Goal: Check status: Check status

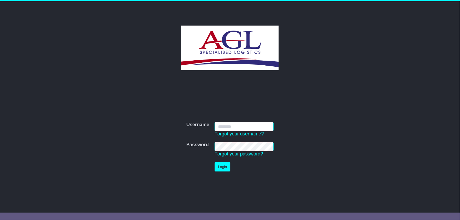
type input "***"
click at [231, 166] on td "Login" at bounding box center [244, 167] width 64 height 15
click at [215, 166] on button "Login" at bounding box center [223, 166] width 16 height 9
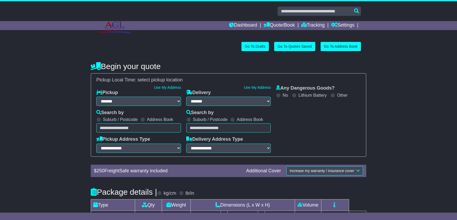
select select "**"
click at [281, 24] on link "Quote/Book" at bounding box center [278, 25] width 31 height 9
click at [312, 26] on link "Tracking" at bounding box center [312, 25] width 23 height 9
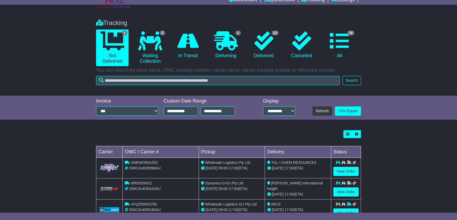
scroll to position [43, 0]
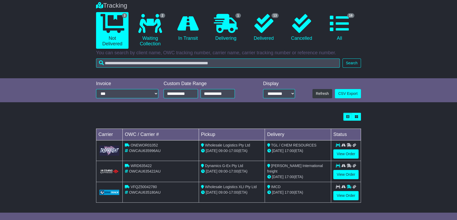
drag, startPoint x: 226, startPoint y: 147, endPoint x: 242, endPoint y: 153, distance: 17.0
click at [242, 153] on td "Wholesale Logistics Pty Ltd 20 Aug 09:00 - 17:00 (ETA)" at bounding box center [232, 151] width 66 height 21
drag, startPoint x: 198, startPoint y: 165, endPoint x: 107, endPoint y: 171, distance: 91.2
click at [195, 166] on td "WRD635422 OWCAU635422AU" at bounding box center [161, 171] width 76 height 21
drag, startPoint x: 127, startPoint y: 166, endPoint x: 180, endPoint y: 173, distance: 53.5
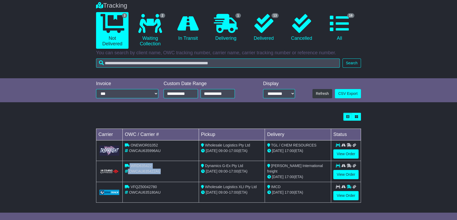
click at [180, 173] on td "WRD635422 OWCAU635422AU" at bounding box center [161, 171] width 76 height 21
drag, startPoint x: 175, startPoint y: 181, endPoint x: 298, endPoint y: 180, distance: 122.6
click at [176, 182] on td "VFQZ50042780 OWCAU635180AU" at bounding box center [161, 192] width 76 height 21
click at [348, 175] on link "View Order" at bounding box center [345, 174] width 25 height 9
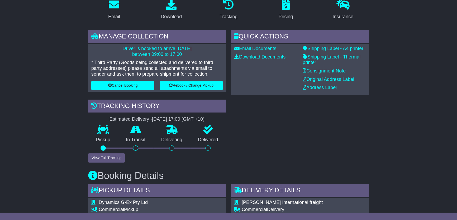
scroll to position [96, 0]
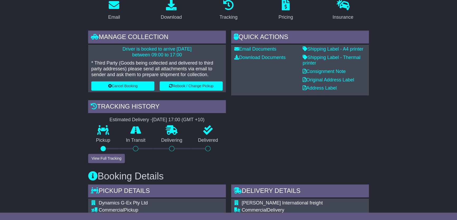
drag, startPoint x: 114, startPoint y: 47, endPoint x: 190, endPoint y: 55, distance: 76.3
click at [190, 55] on p "Driver is booked to arrive 19 Aug 2025 between 09:00 to 17:00" at bounding box center [156, 51] width 131 height 11
click at [209, 53] on p "Driver is booked to arrive 19 Aug 2025 between 09:00 to 17:00" at bounding box center [156, 51] width 131 height 11
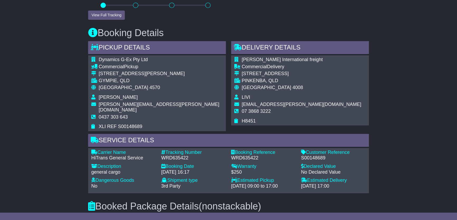
scroll to position [192, 0]
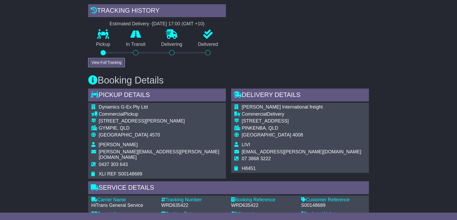
click at [112, 62] on button "View Full Tracking" at bounding box center [106, 62] width 37 height 9
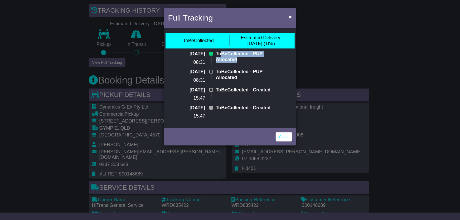
drag, startPoint x: 220, startPoint y: 56, endPoint x: 284, endPoint y: 57, distance: 64.6
click at [281, 57] on div "ToBeCollected - PUP Allocated" at bounding box center [246, 60] width 67 height 18
click at [281, 67] on div "ToBeCollected - PUP Allocated" at bounding box center [246, 60] width 67 height 18
click at [331, 61] on div "Full Tracking × ToBeCollected Estimated Delivery: 21 Aug (Thu) 19 Aug 2025 08:3…" at bounding box center [230, 110] width 460 height 220
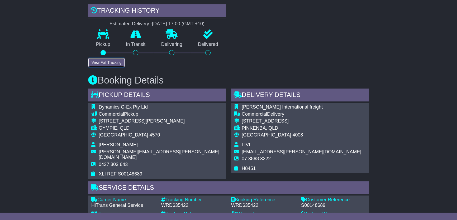
click at [100, 61] on button "View Full Tracking" at bounding box center [106, 62] width 37 height 9
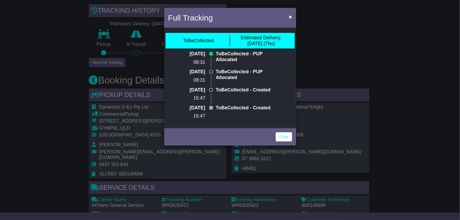
click at [358, 52] on div "Full Tracking × ToBeCollected Estimated Delivery: 21 Aug (Thu) 19 Aug 2025 08:3…" at bounding box center [230, 110] width 460 height 220
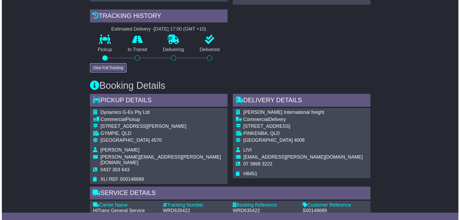
scroll to position [48, 0]
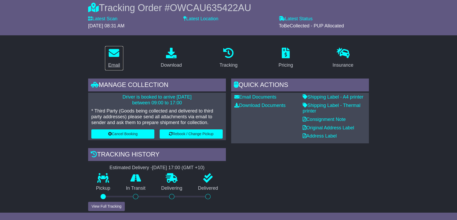
click at [111, 57] on icon at bounding box center [114, 53] width 11 height 11
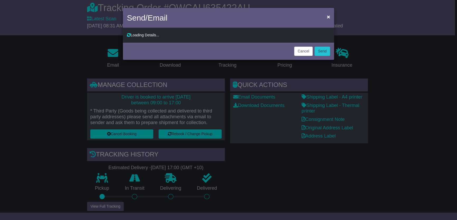
type input "**********"
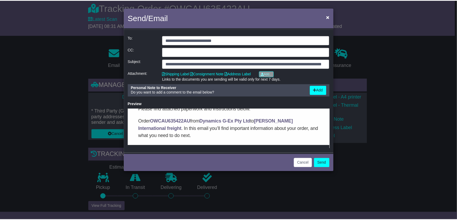
scroll to position [0, 0]
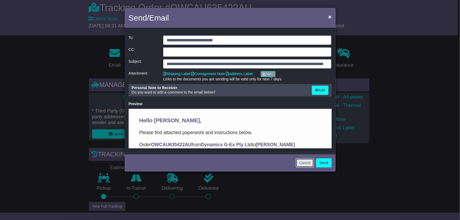
click at [301, 164] on button "Cancel" at bounding box center [305, 162] width 18 height 9
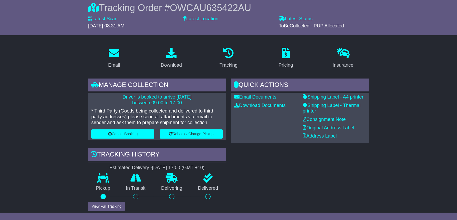
click at [202, 18] on label "Latest Location" at bounding box center [200, 19] width 35 height 6
click at [199, 18] on label "Latest Location" at bounding box center [200, 19] width 35 height 6
click at [94, 110] on p "* Third Party (Goods being collected and delivered to third party addresses) pl…" at bounding box center [156, 116] width 131 height 17
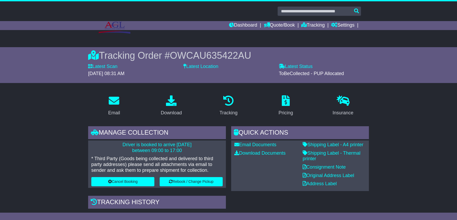
click at [117, 24] on div "Dashboard Quote/Book Domestic International Saved Quotes Drafts Domestic Quote …" at bounding box center [228, 25] width 270 height 9
click at [108, 26] on div "Dashboard Quote/Book Domestic International Saved Quotes Drafts Domestic Quote …" at bounding box center [228, 25] width 270 height 9
click at [113, 29] on div "Dashboard Quote/Book Domestic International Saved Quotes Drafts Domestic Quote …" at bounding box center [228, 25] width 270 height 9
click at [119, 33] on img at bounding box center [115, 27] width 32 height 13
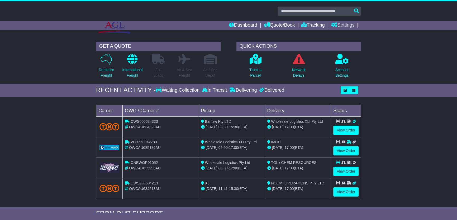
click at [345, 26] on link "Settings" at bounding box center [342, 25] width 23 height 9
click at [317, 26] on link "Tracking" at bounding box center [312, 25] width 23 height 9
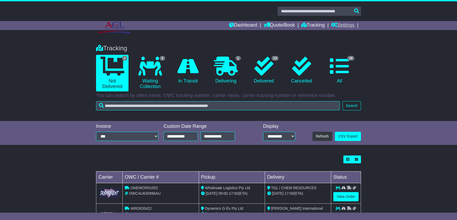
click at [332, 25] on icon at bounding box center [334, 24] width 6 height 5
click at [237, 24] on link "Dashboard" at bounding box center [243, 25] width 28 height 9
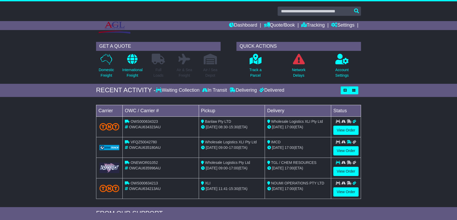
click at [270, 90] on div "Delivered" at bounding box center [271, 91] width 26 height 6
click at [344, 171] on link "View Order" at bounding box center [345, 171] width 25 height 9
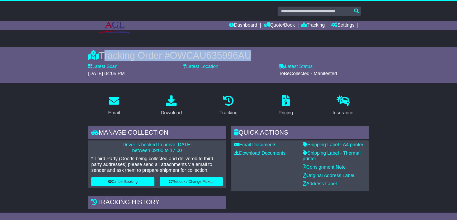
drag, startPoint x: 104, startPoint y: 54, endPoint x: 256, endPoint y: 60, distance: 152.0
click at [256, 60] on div "Tracking Order # OWCAU635996AU" at bounding box center [228, 55] width 281 height 11
copy div "Tracking Order # OWCAU635996AU"
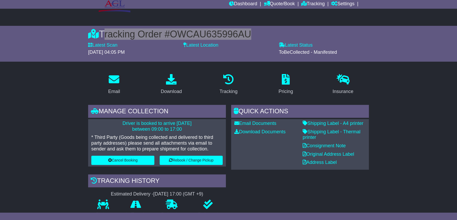
scroll to position [264, 0]
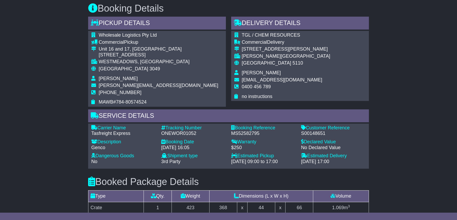
drag, startPoint x: 233, startPoint y: 157, endPoint x: 287, endPoint y: 163, distance: 54.1
click at [287, 163] on div "Estimated Pickup - [DATE] 09:00 to 17:00" at bounding box center [263, 158] width 70 height 11
click at [277, 173] on div "Booked Package Details (nonstackable) Type Qty. Weight Dimensions (L x W x H) V…" at bounding box center [228, 200] width 286 height 62
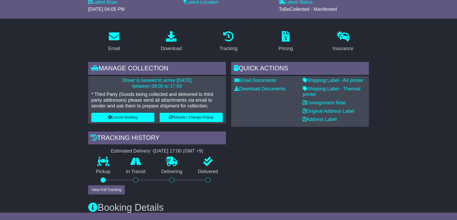
scroll to position [63, 0]
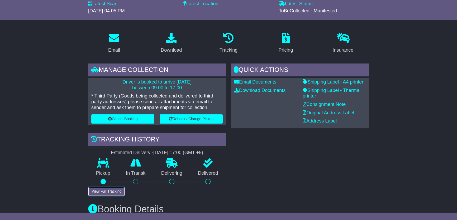
click at [109, 190] on button "View Full Tracking" at bounding box center [106, 191] width 37 height 9
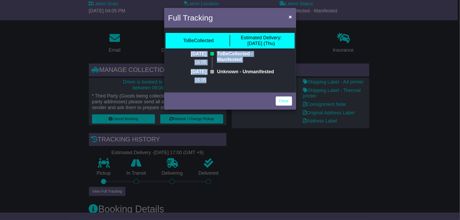
drag, startPoint x: 189, startPoint y: 53, endPoint x: 211, endPoint y: 88, distance: 41.7
click at [211, 87] on div "19 Aug 2025 16:05 ToBeCollected - Manifested 19 Aug 2025 16:05 Unknown - Unmani…" at bounding box center [229, 69] width 93 height 36
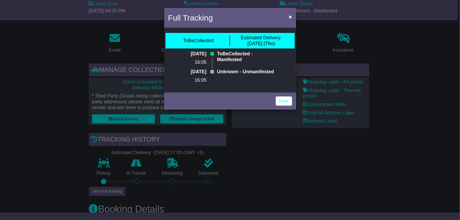
click at [228, 87] on div "Unknown - Unmanifested" at bounding box center [245, 78] width 62 height 18
click at [287, 106] on link "Close" at bounding box center [284, 101] width 16 height 9
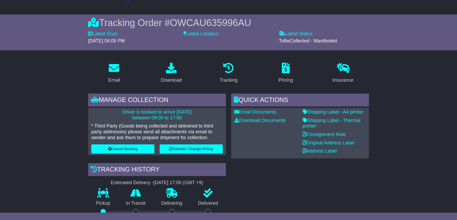
scroll to position [0, 0]
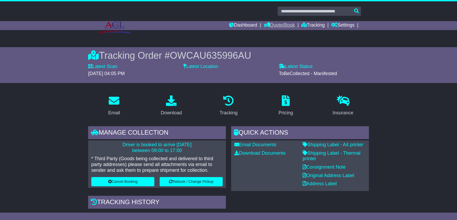
click at [275, 24] on link "Quote/Book" at bounding box center [278, 25] width 31 height 9
click at [312, 24] on link "Tracking" at bounding box center [312, 25] width 23 height 9
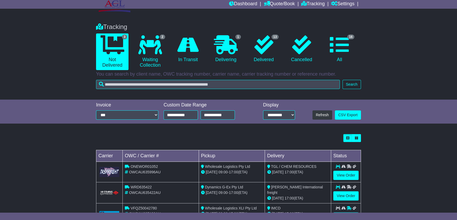
scroll to position [43, 0]
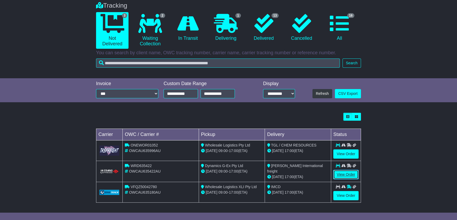
click at [355, 174] on link "View Order" at bounding box center [345, 174] width 25 height 9
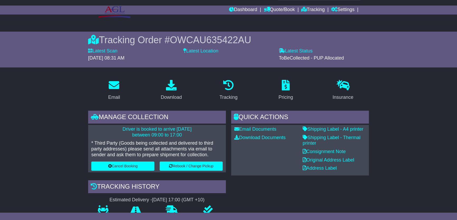
scroll to position [24, 0]
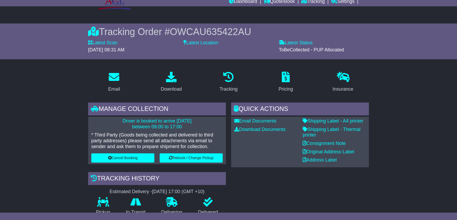
click at [250, 33] on span "OWCAU635422AU" at bounding box center [210, 31] width 81 height 11
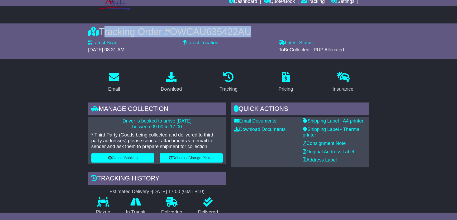
drag, startPoint x: 103, startPoint y: 31, endPoint x: 284, endPoint y: 34, distance: 181.4
click at [284, 34] on div "Tracking Order # OWCAU635422AU" at bounding box center [228, 31] width 281 height 11
copy div "Tracking Order # OWCAU635422AU"
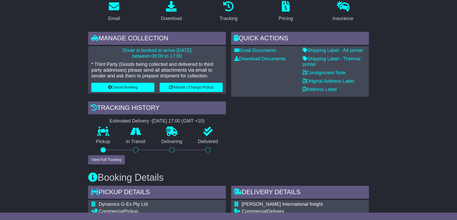
scroll to position [72, 0]
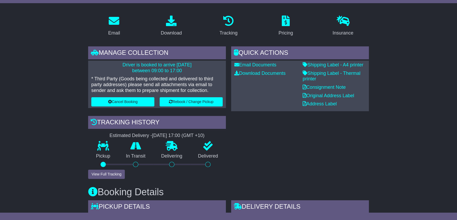
scroll to position [96, 0]
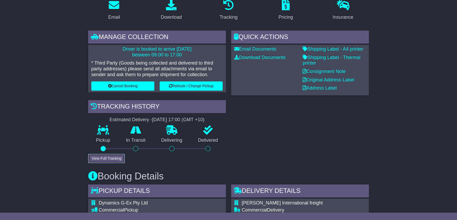
click at [103, 157] on button "View Full Tracking" at bounding box center [106, 158] width 37 height 9
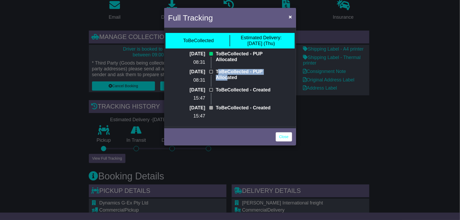
drag, startPoint x: 216, startPoint y: 77, endPoint x: 274, endPoint y: 76, distance: 57.5
click at [274, 76] on p "ToBeCollected - PUP Allocated" at bounding box center [247, 74] width 62 height 11
click at [249, 87] on div "ToBeCollected - PUP Allocated" at bounding box center [246, 78] width 67 height 18
drag, startPoint x: 219, startPoint y: 98, endPoint x: 260, endPoint y: 99, distance: 40.9
click at [260, 93] on p "ToBeCollected - Created" at bounding box center [247, 90] width 62 height 6
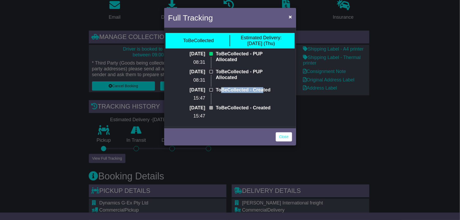
drag, startPoint x: 258, startPoint y: 114, endPoint x: 203, endPoint y: 113, distance: 55.1
click at [258, 105] on div "ToBeCollected - Created" at bounding box center [246, 96] width 67 height 18
click at [283, 142] on link "Close" at bounding box center [284, 136] width 16 height 9
